Goal: Task Accomplishment & Management: Manage account settings

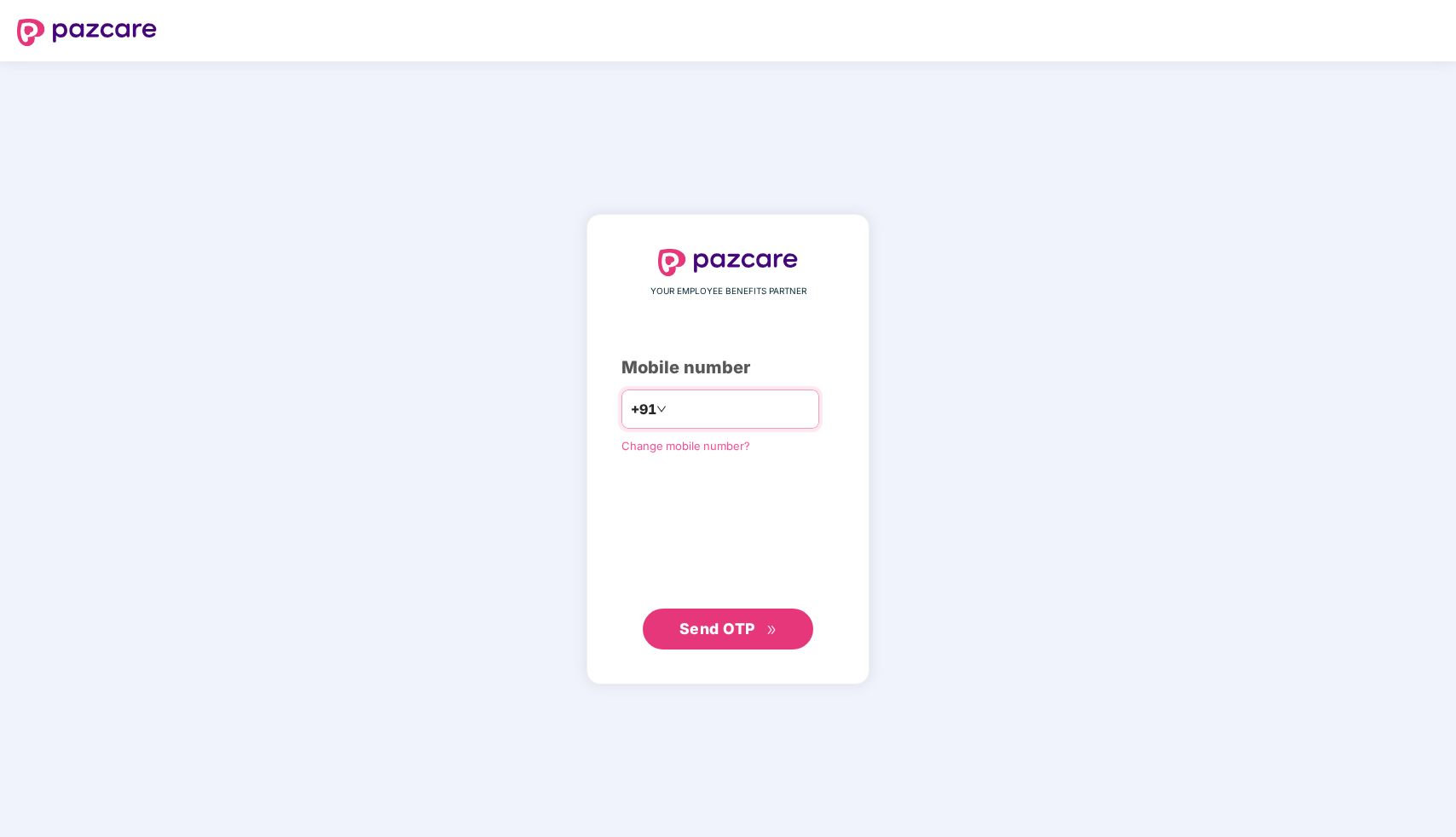
type input "**********"
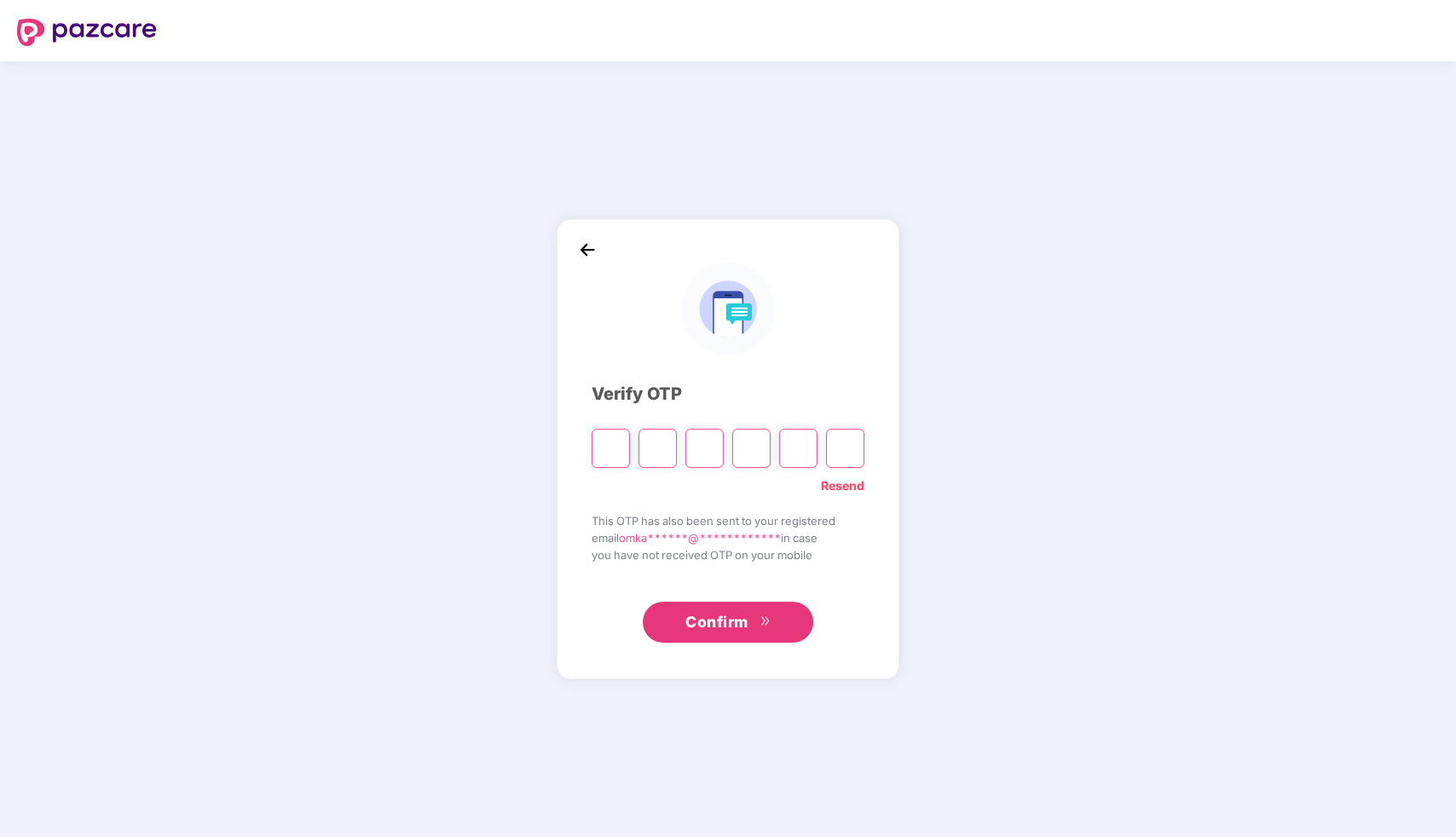
type input "*"
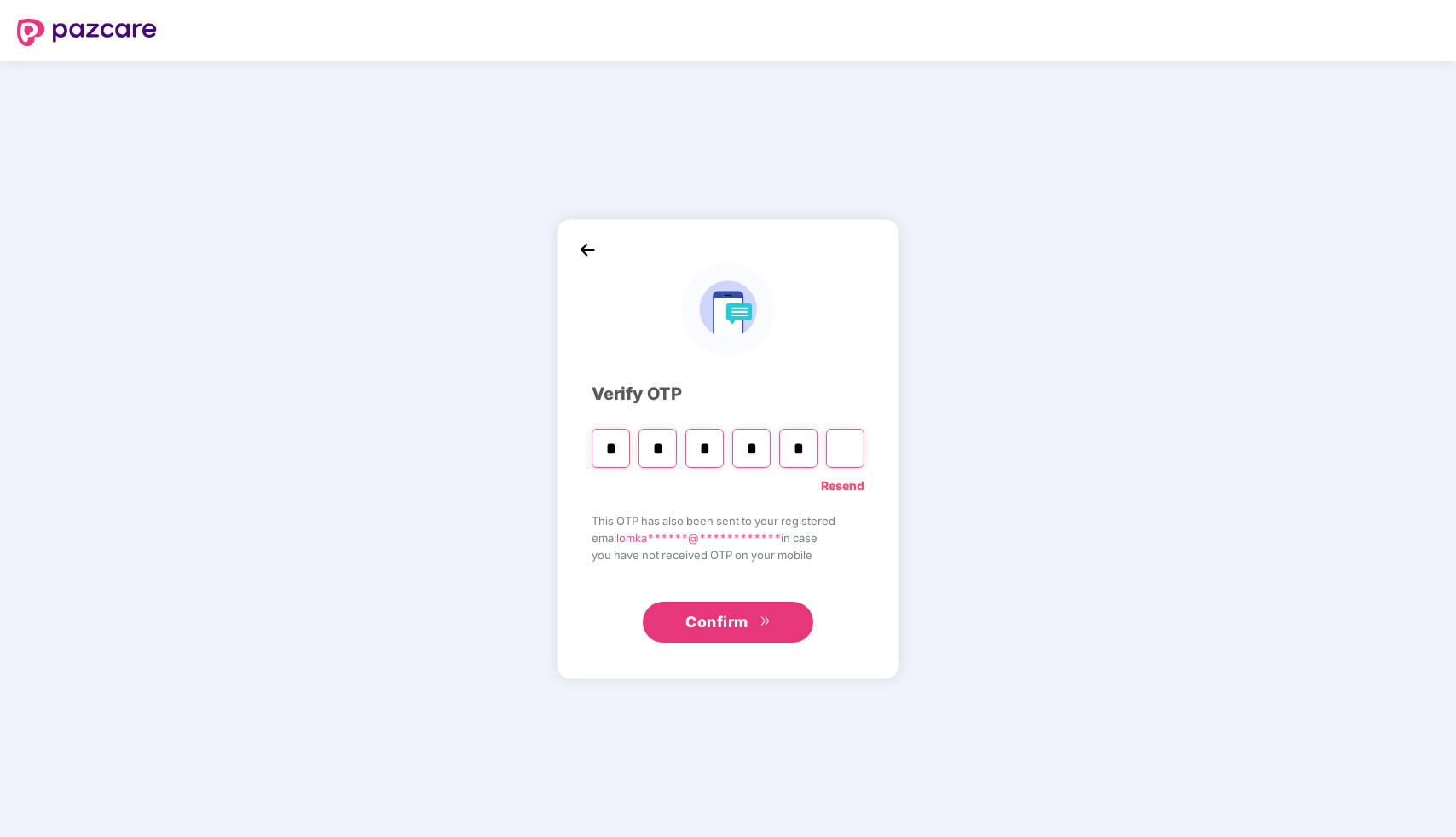
type input "*"
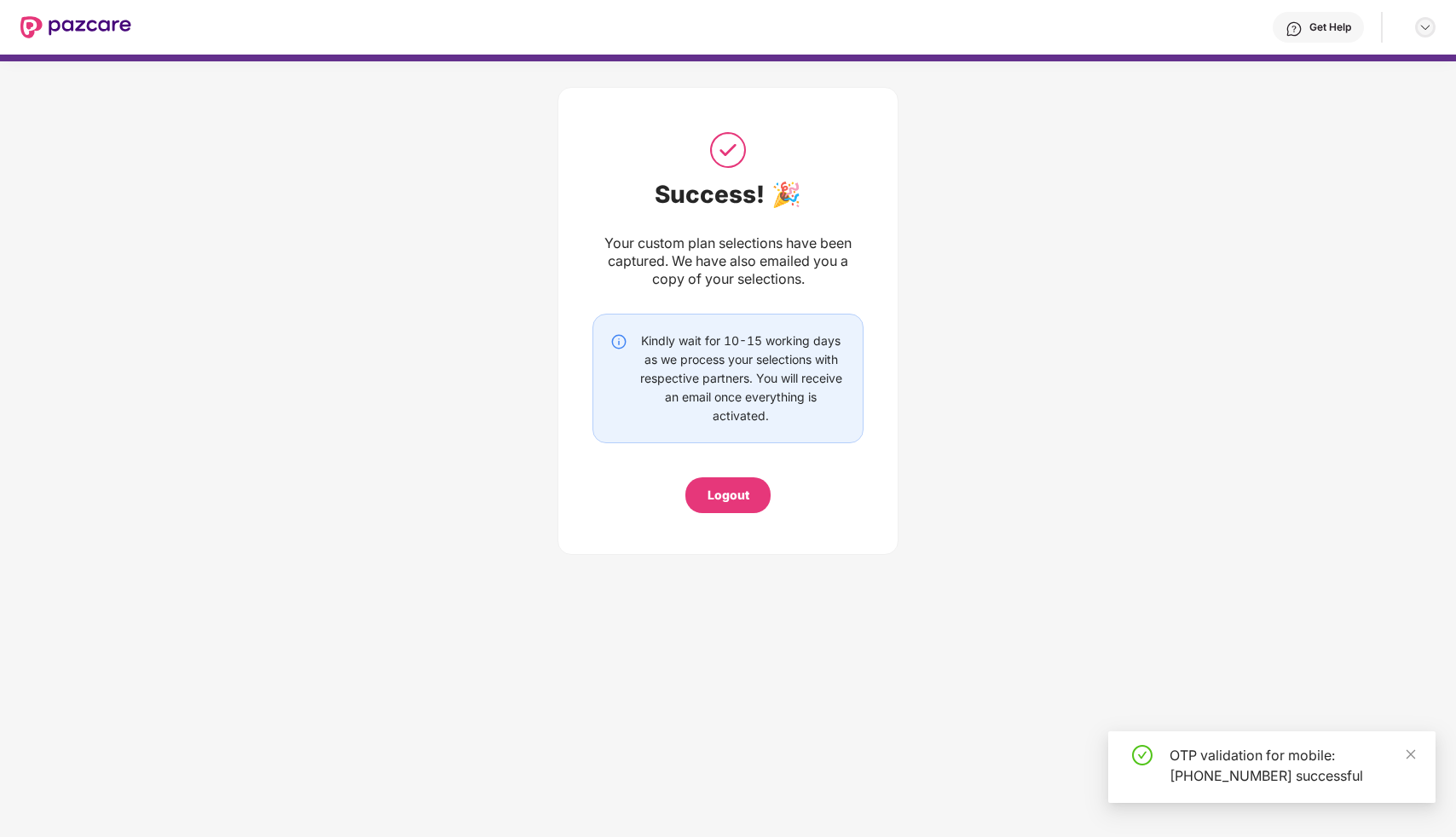
click at [1430, 21] on img at bounding box center [1425, 27] width 13 height 13
click at [1411, 753] on icon "close" at bounding box center [1410, 754] width 12 height 12
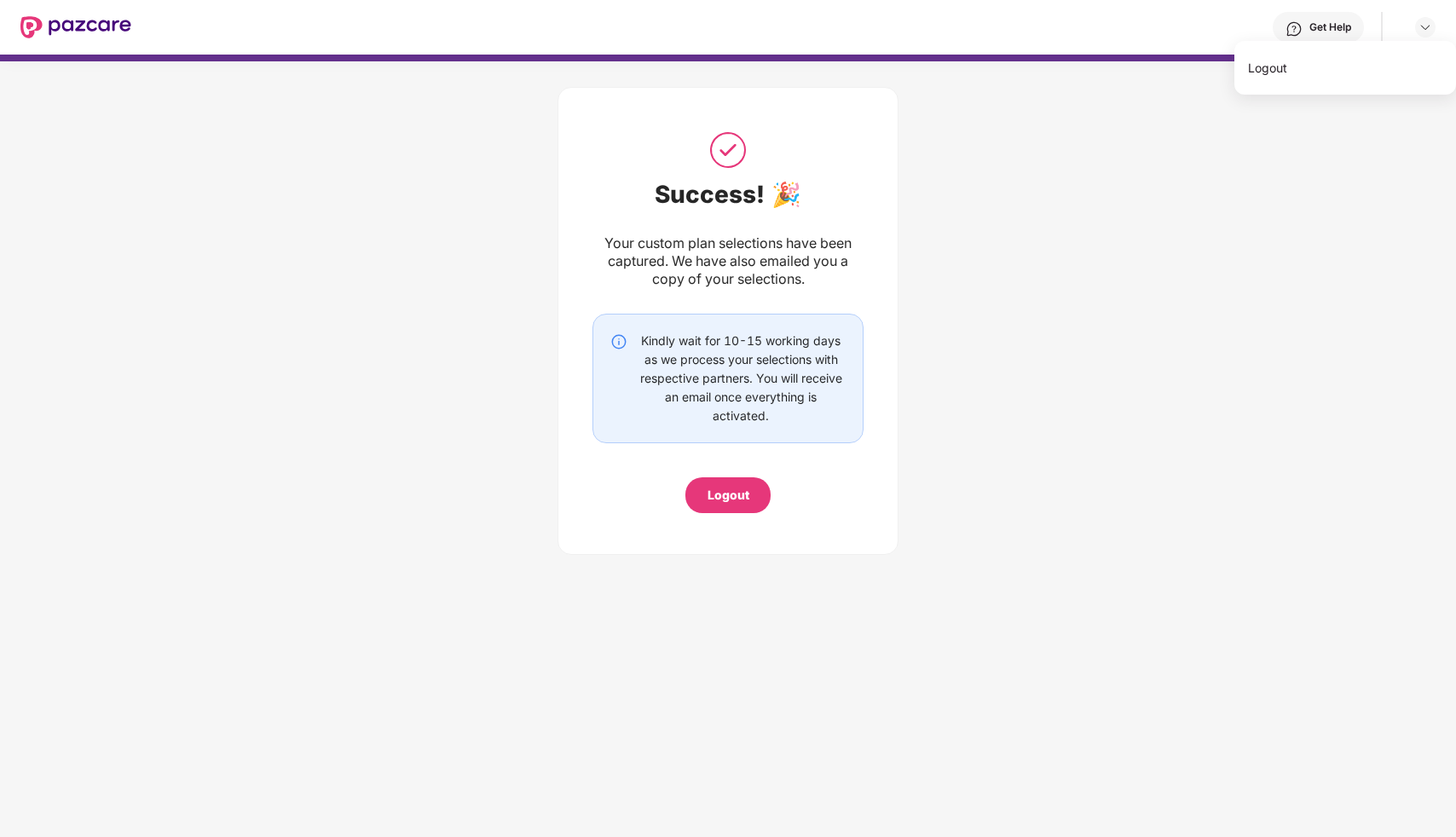
click at [91, 25] on img at bounding box center [75, 27] width 111 height 22
click at [1338, 22] on div "Get Help" at bounding box center [1330, 27] width 42 height 13
click at [917, 264] on div "Success! 🎉 Your custom plan selections have been captured. We have also emailed…" at bounding box center [728, 317] width 1456 height 511
click at [1426, 33] on img at bounding box center [1425, 27] width 13 height 13
click at [822, 395] on div "Kindly wait for 10-15 working days as we process your selections with respectiv…" at bounding box center [741, 379] width 209 height 94
